Goal: Check status: Check status

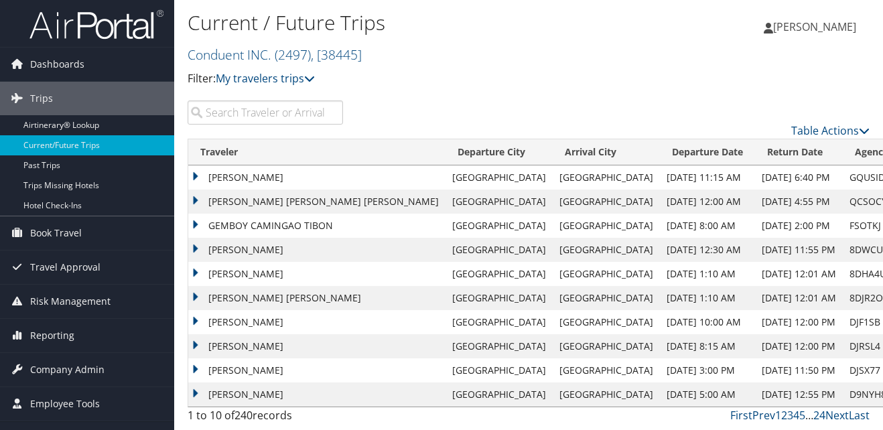
click at [277, 111] on input "search" at bounding box center [265, 113] width 155 height 24
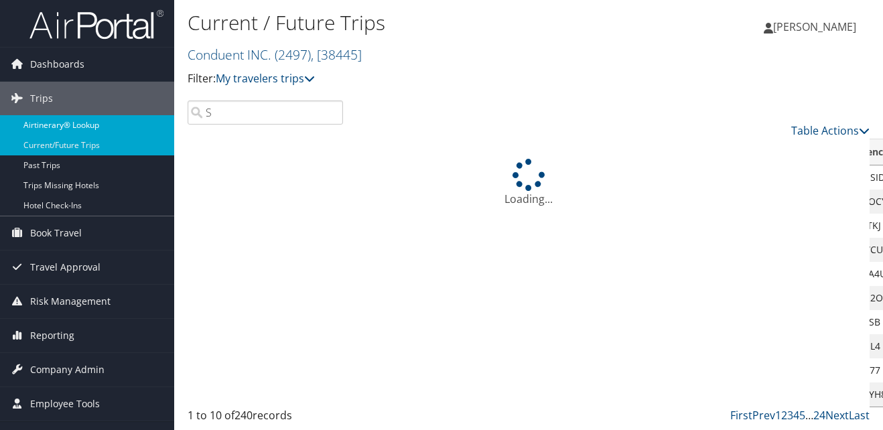
type input "S"
click at [83, 120] on link "Airtinerary® Lookup" at bounding box center [87, 125] width 174 height 20
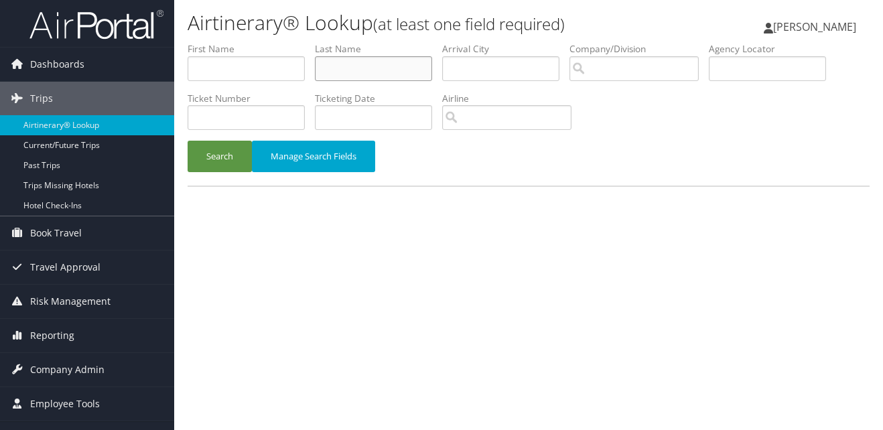
click at [373, 76] on input "text" at bounding box center [373, 68] width 117 height 25
type input "Skelton"
type input "Clif"
drag, startPoint x: 232, startPoint y: 153, endPoint x: 240, endPoint y: 156, distance: 8.5
click at [232, 154] on button "Search" at bounding box center [220, 157] width 64 height 32
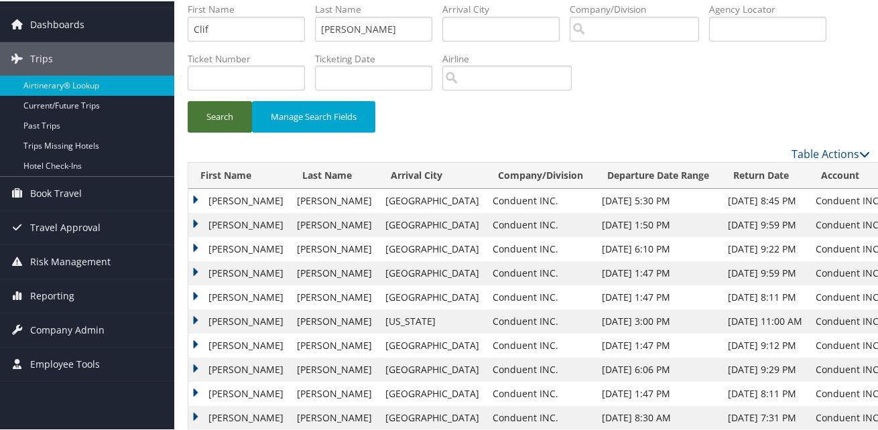
scroll to position [63, 0]
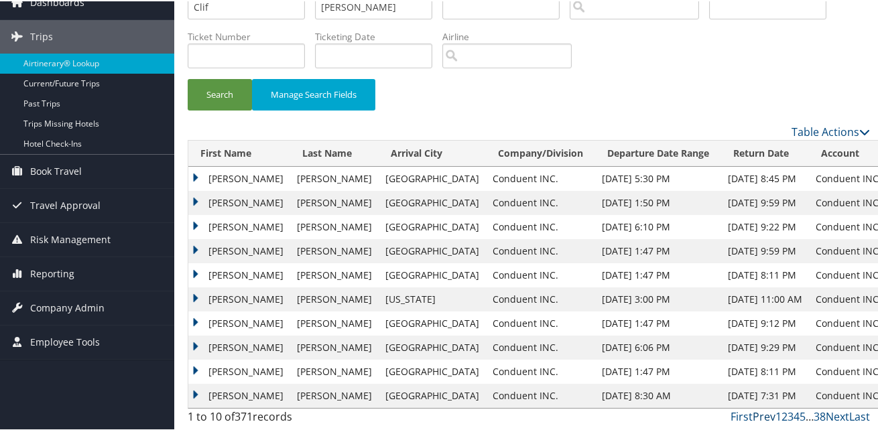
click at [757, 416] on link "Prev" at bounding box center [764, 415] width 23 height 15
click at [782, 418] on link "2" at bounding box center [785, 415] width 6 height 15
drag, startPoint x: 196, startPoint y: 249, endPoint x: 243, endPoint y: 255, distance: 46.7
click at [196, 249] on td "CLIFFORD A" at bounding box center [239, 250] width 102 height 24
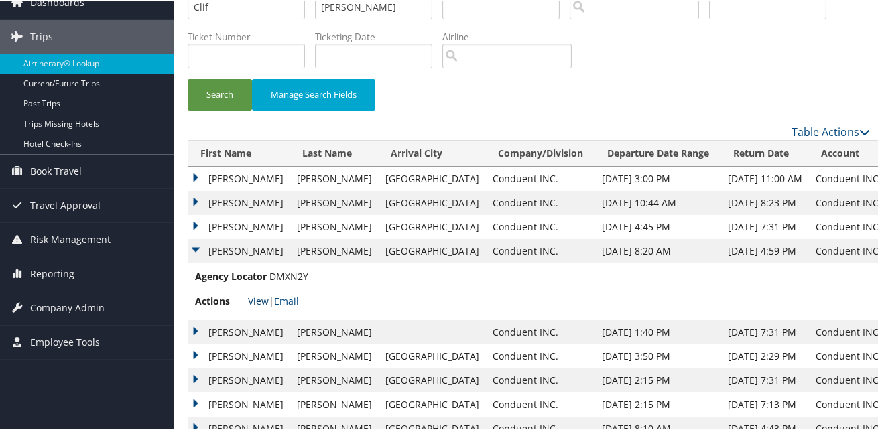
click at [257, 299] on link "View" at bounding box center [258, 300] width 21 height 13
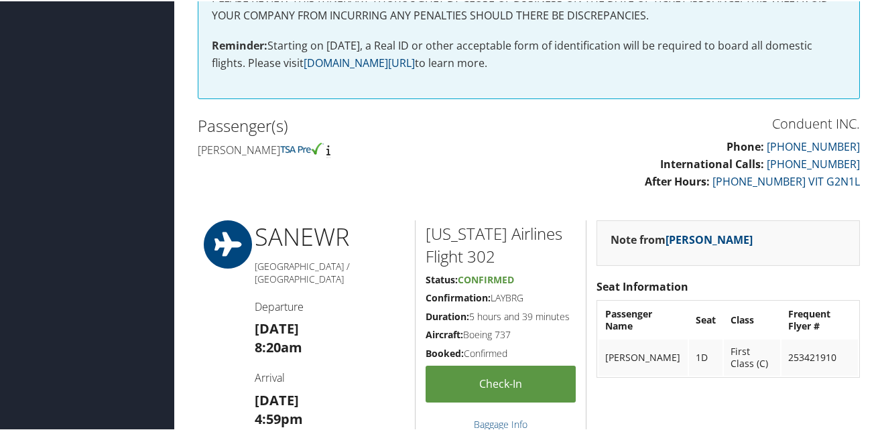
scroll to position [536, 0]
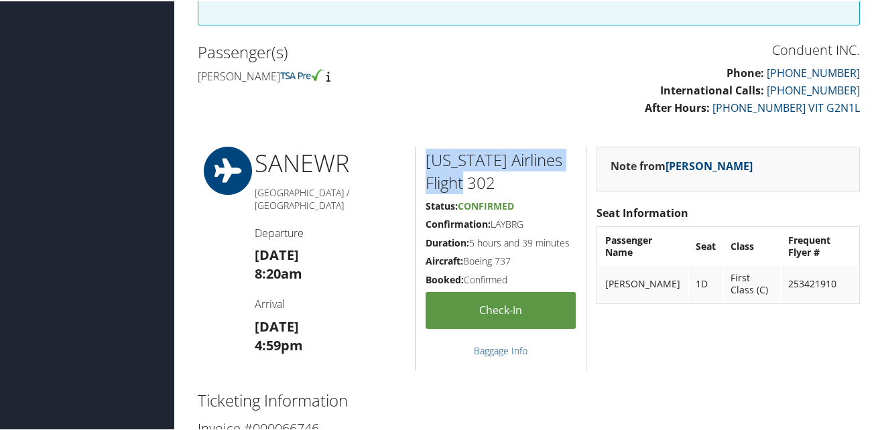
drag, startPoint x: 461, startPoint y: 181, endPoint x: 422, endPoint y: 158, distance: 46.0
click at [422, 158] on div "Alaska Airlines Flight 302 Status: Confirmed Confirmation: LAYBRG Duration: 5 h…" at bounding box center [500, 257] width 171 height 224
drag, startPoint x: 422, startPoint y: 158, endPoint x: 434, endPoint y: 160, distance: 12.9
copy h2 "Alaska Airlines Flight 302"
